Goal: Task Accomplishment & Management: Use online tool/utility

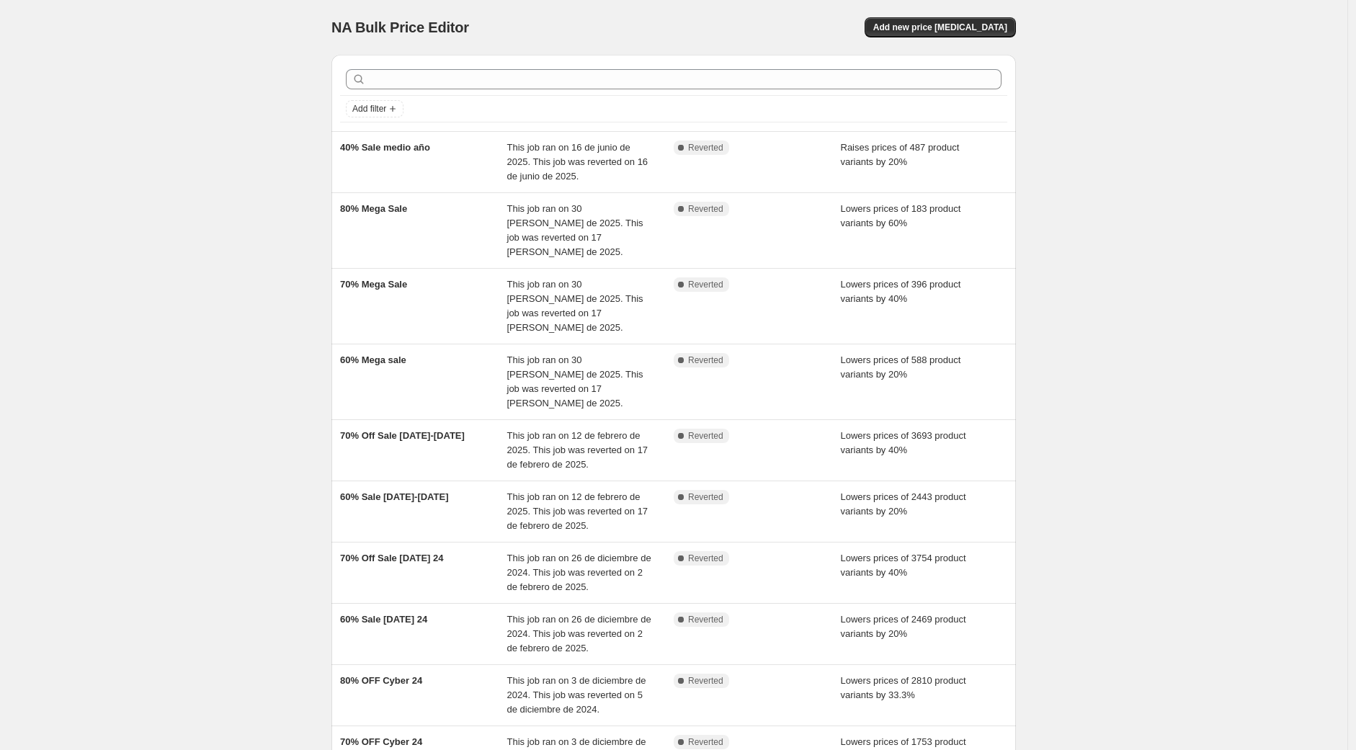
click at [188, 408] on div "NA Bulk Price Editor. This page is ready NA Bulk Price Editor Add new price [ME…" at bounding box center [674, 465] width 1348 height 930
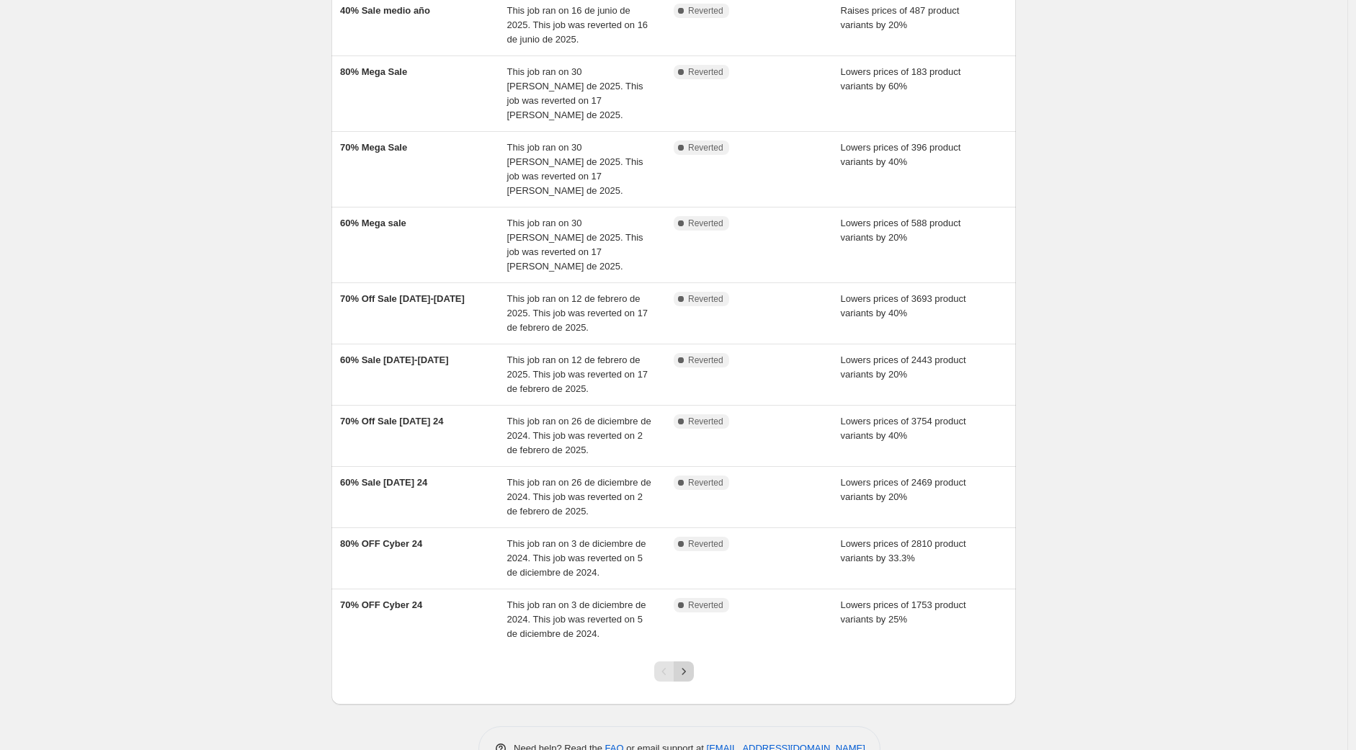
click at [682, 665] on icon "Next" at bounding box center [684, 672] width 14 height 14
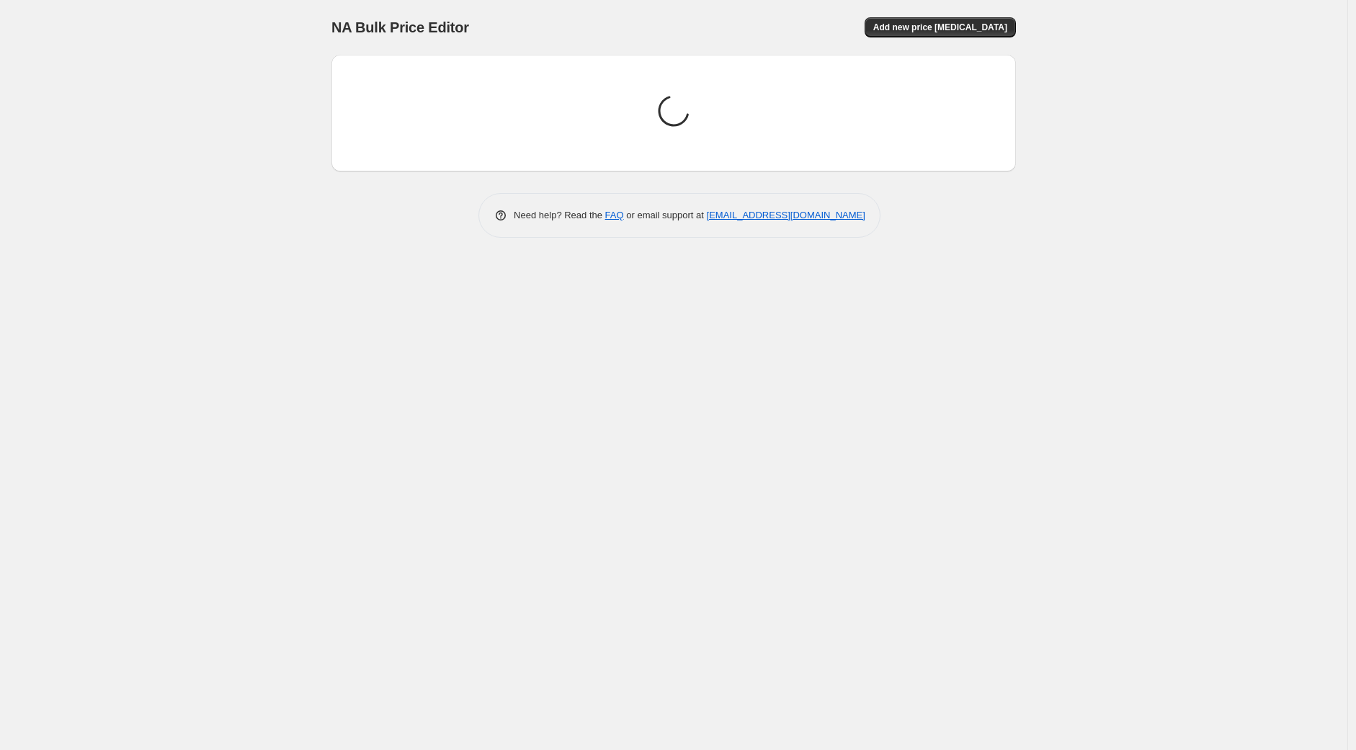
scroll to position [0, 0]
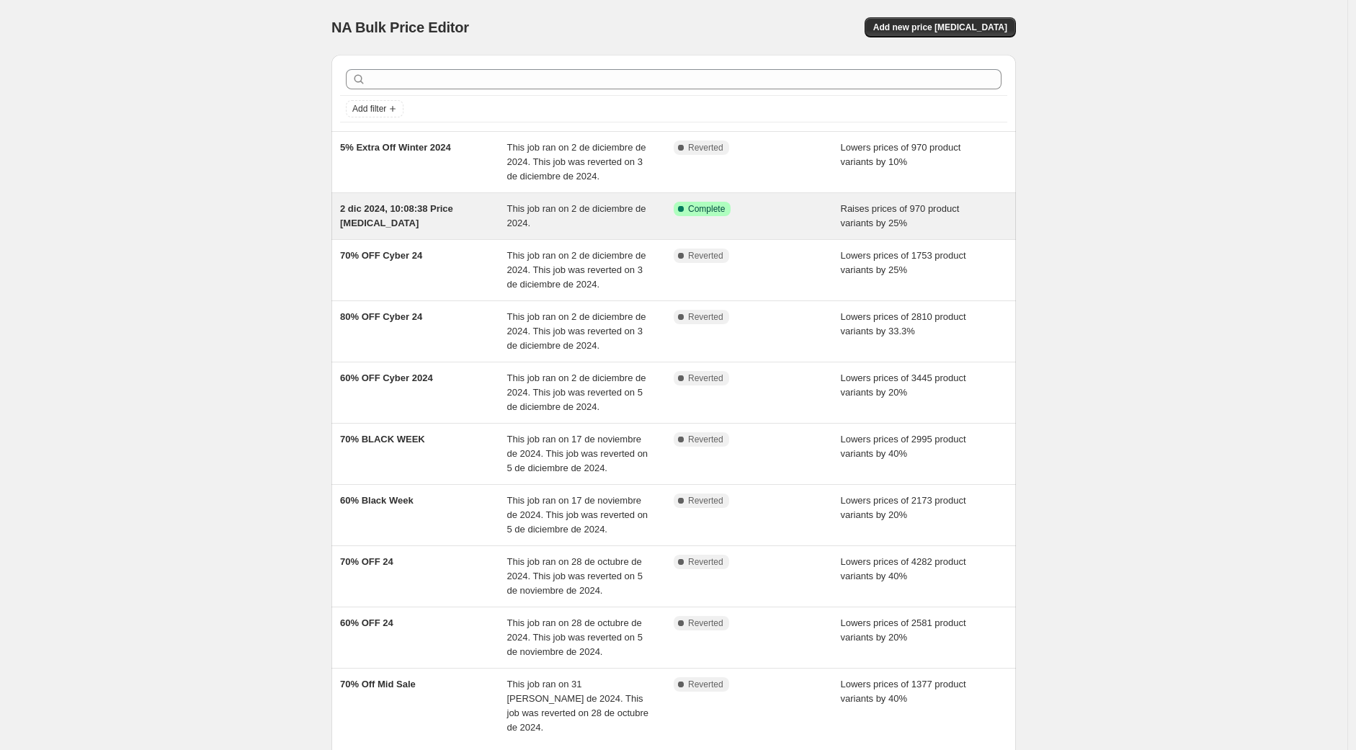
click at [830, 226] on div "Success Complete Complete" at bounding box center [757, 216] width 167 height 29
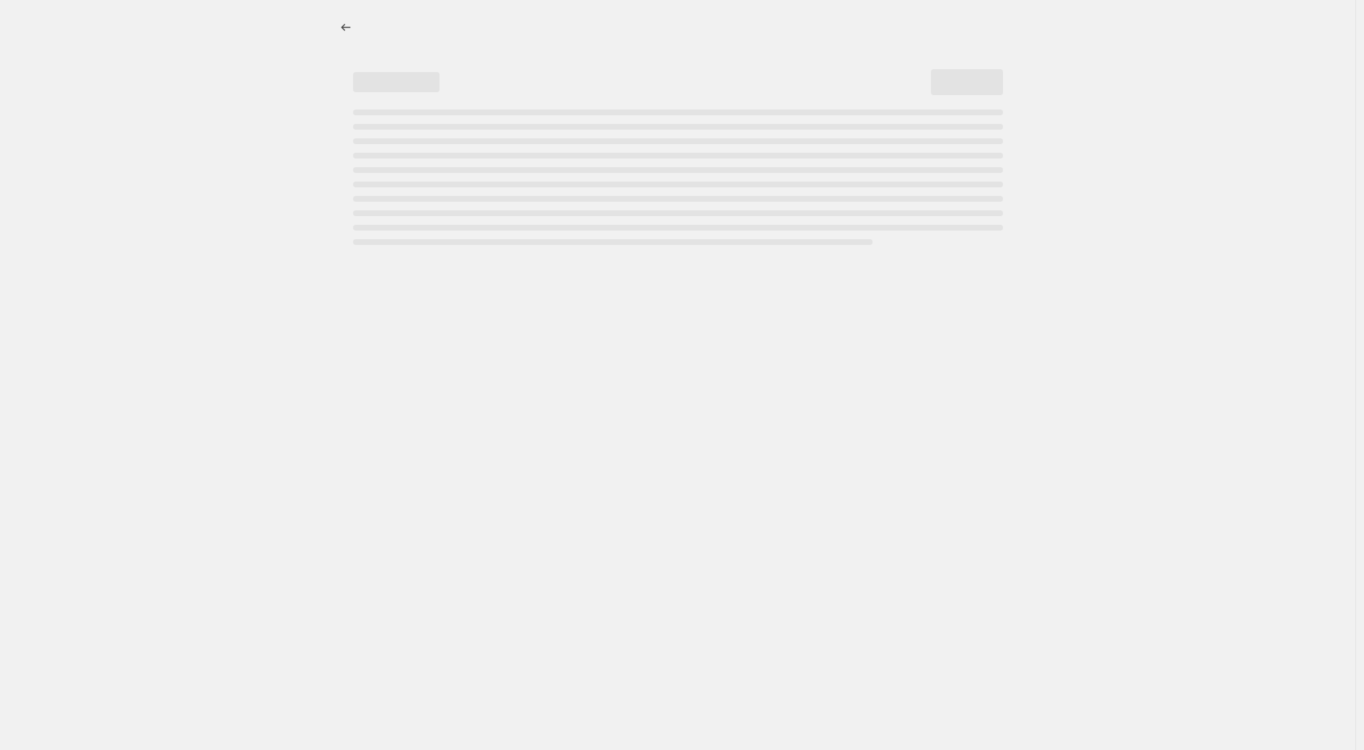
select select "percentage"
select select "no_change"
select select "vendor"
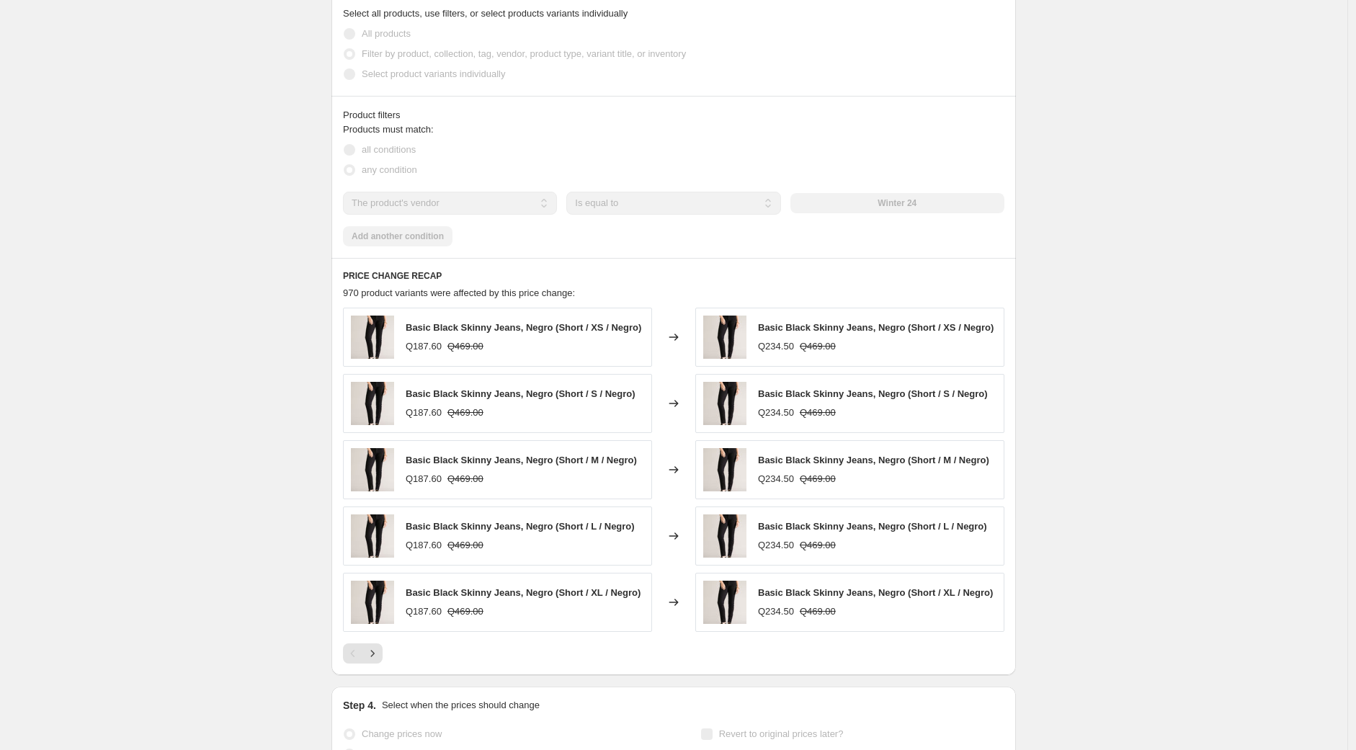
scroll to position [960, 0]
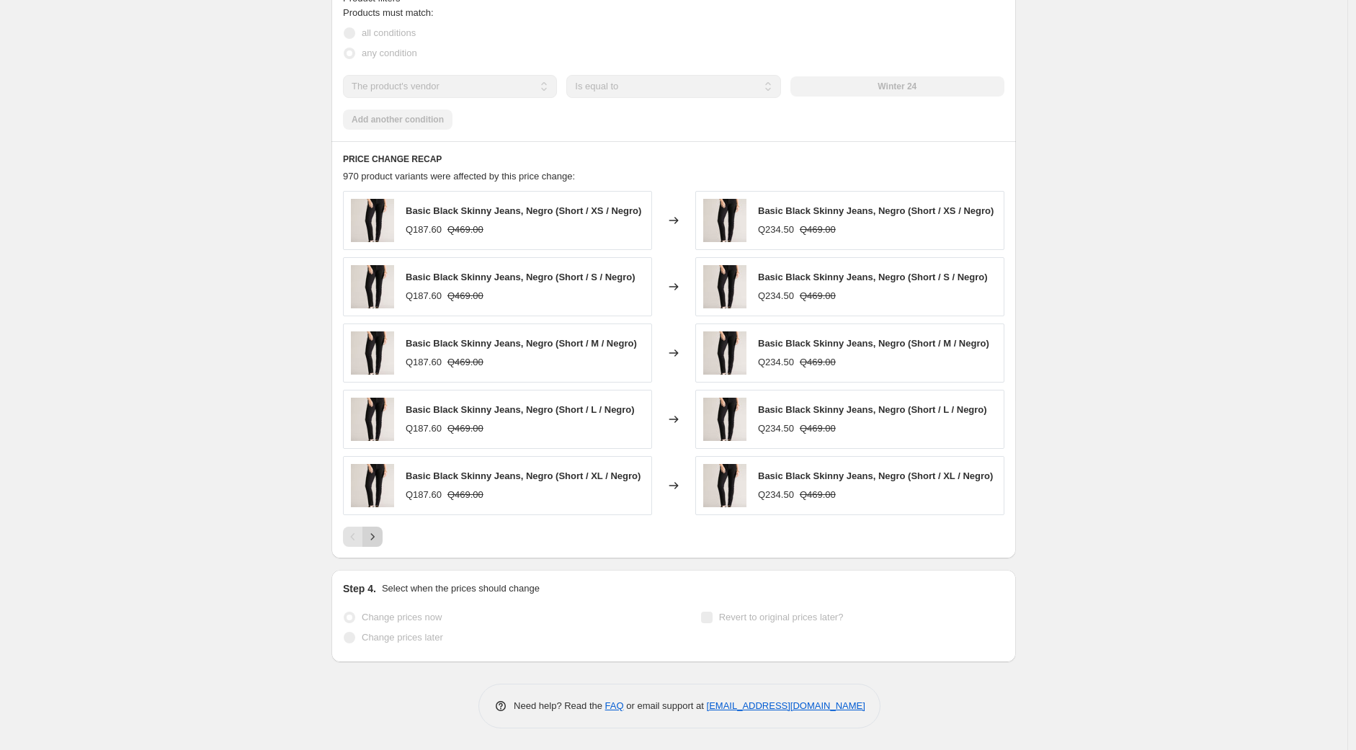
click at [380, 542] on icon "Next" at bounding box center [372, 537] width 14 height 14
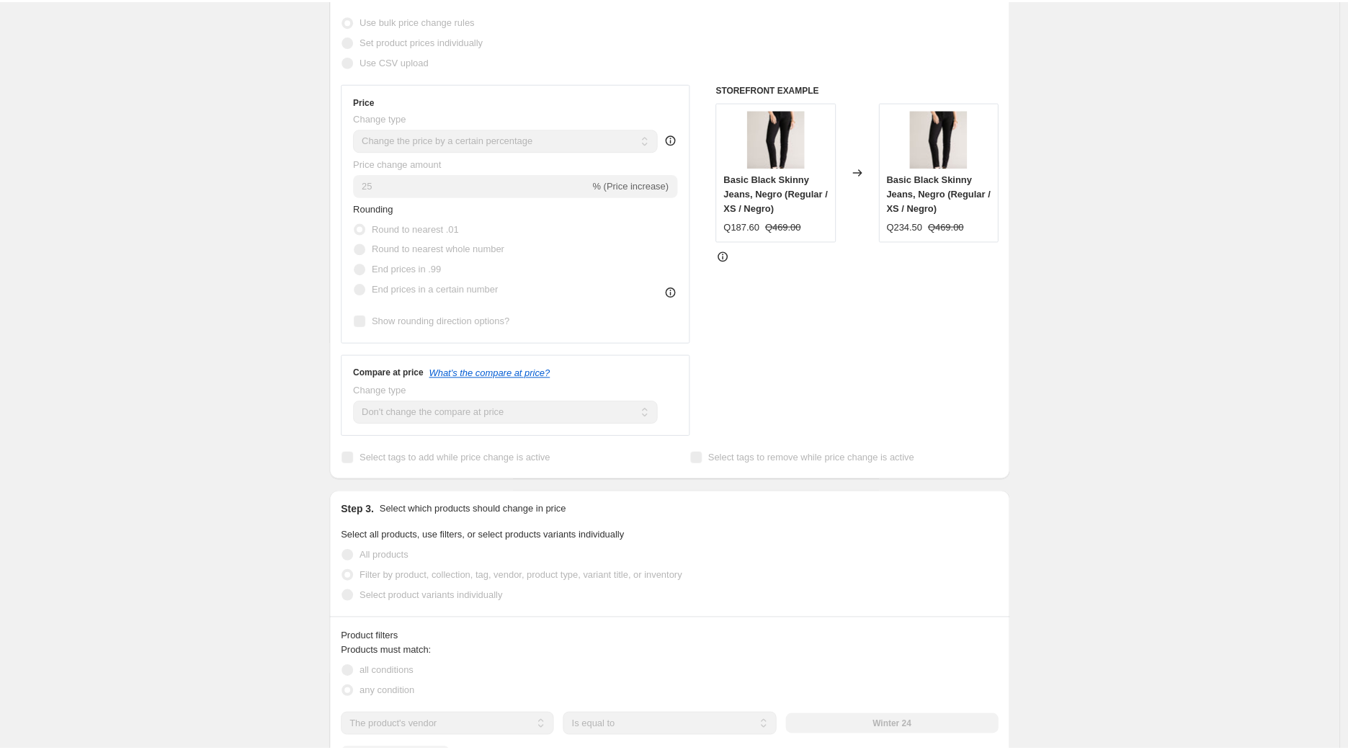
scroll to position [0, 0]
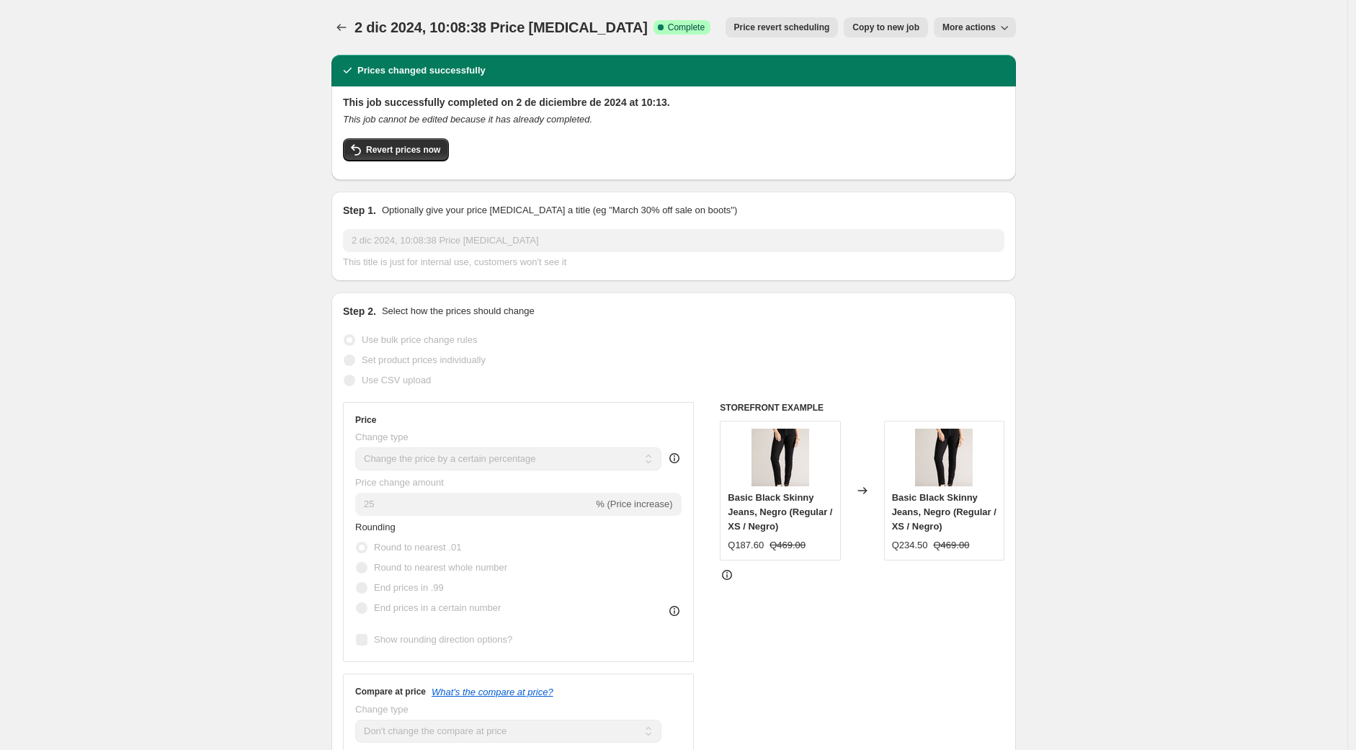
drag, startPoint x: 796, startPoint y: 530, endPoint x: 728, endPoint y: 499, distance: 75.2
click at [728, 499] on div "Basic Black Skinny Jeans, Negro (Regular / XS / Negro) Q187.60 Q469.00" at bounding box center [780, 491] width 120 height 140
copy span "Basic Black Skinny Jeans, Negro (Regular / XS / Negro)"
